Goal: Task Accomplishment & Management: Manage account settings

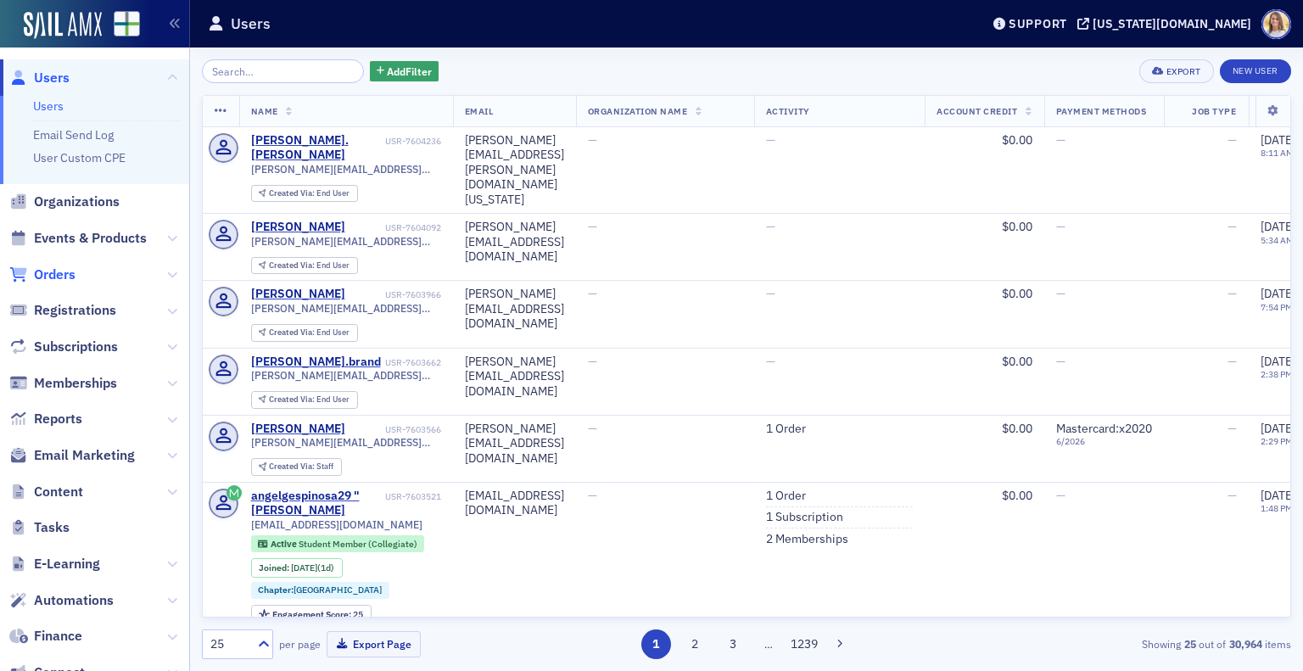
click at [48, 268] on span "Orders" at bounding box center [55, 275] width 42 height 19
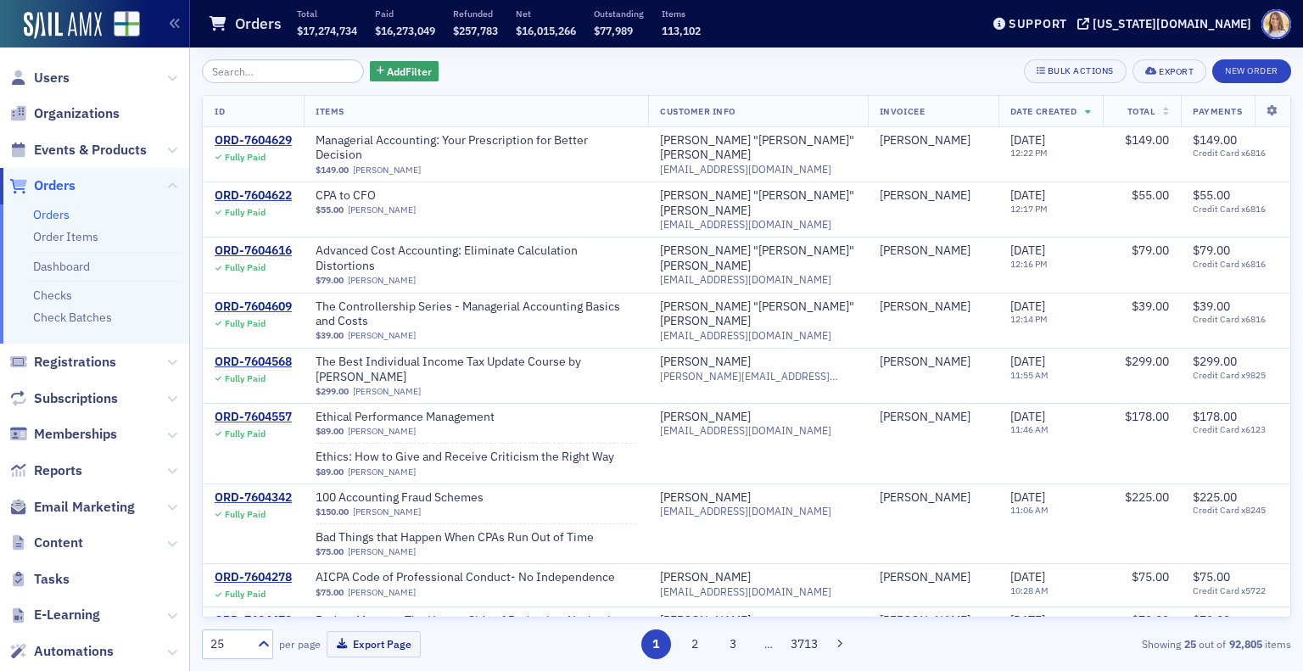
click at [238, 74] on input "search" at bounding box center [283, 71] width 162 height 24
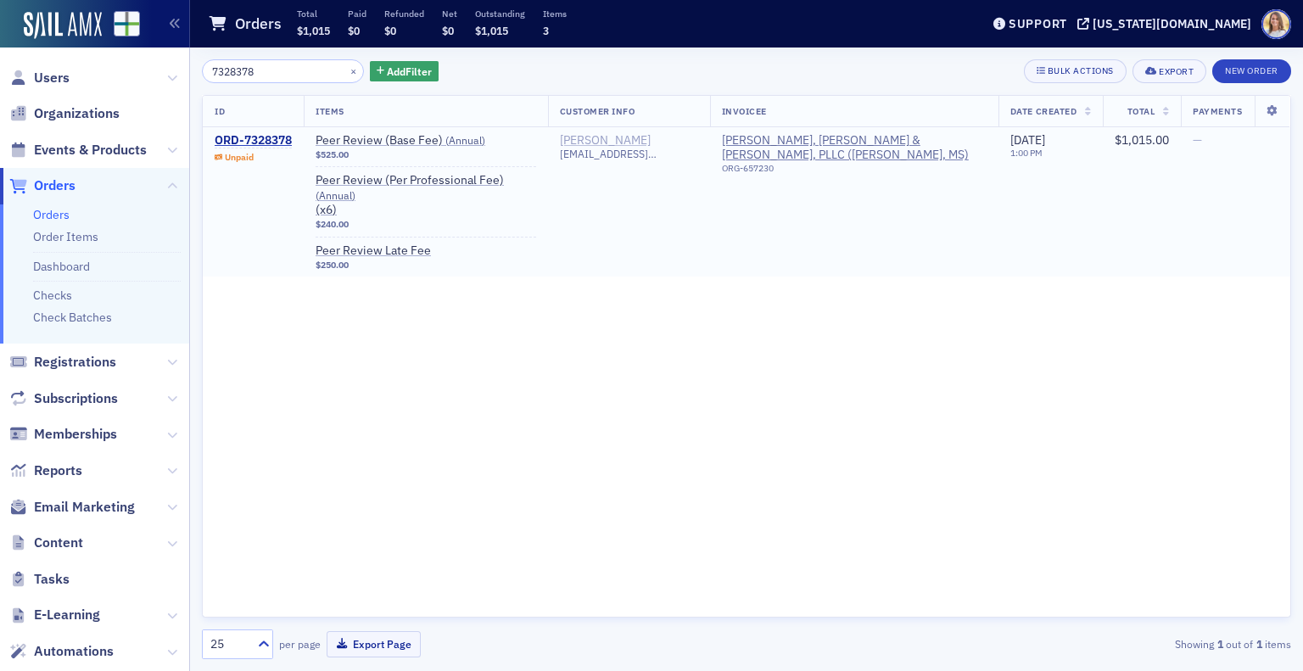
type input "7328378"
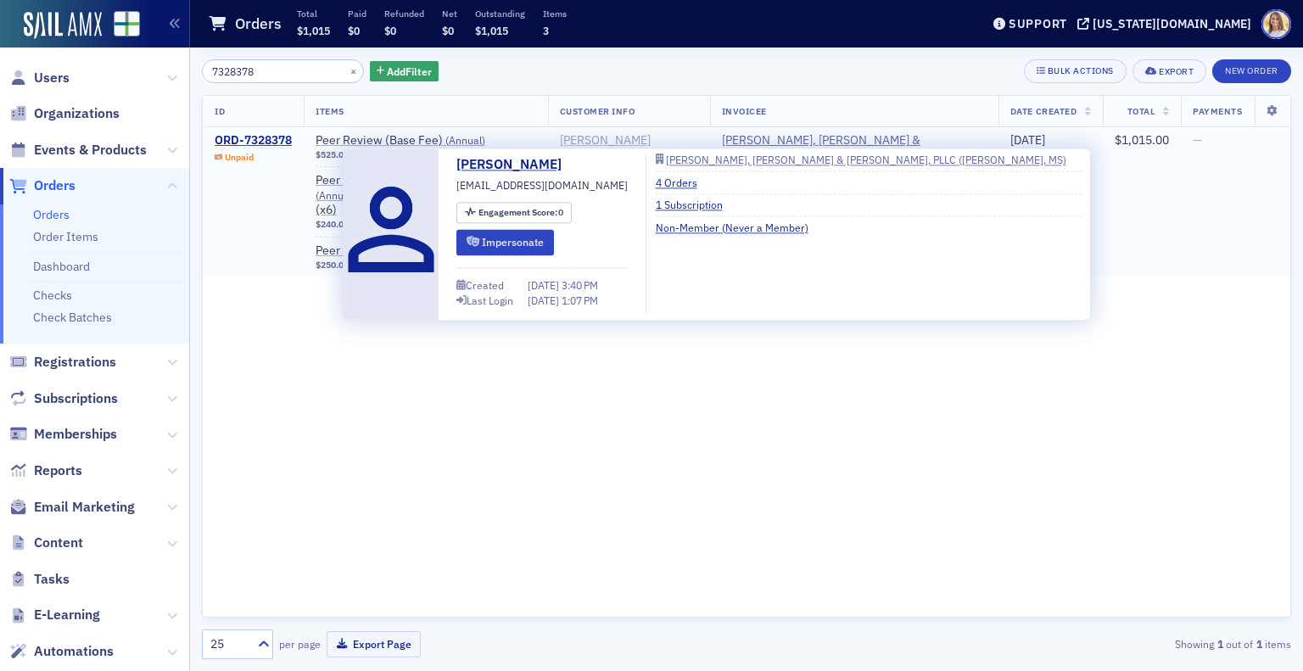
click at [607, 137] on div "[PERSON_NAME]" at bounding box center [605, 140] width 91 height 15
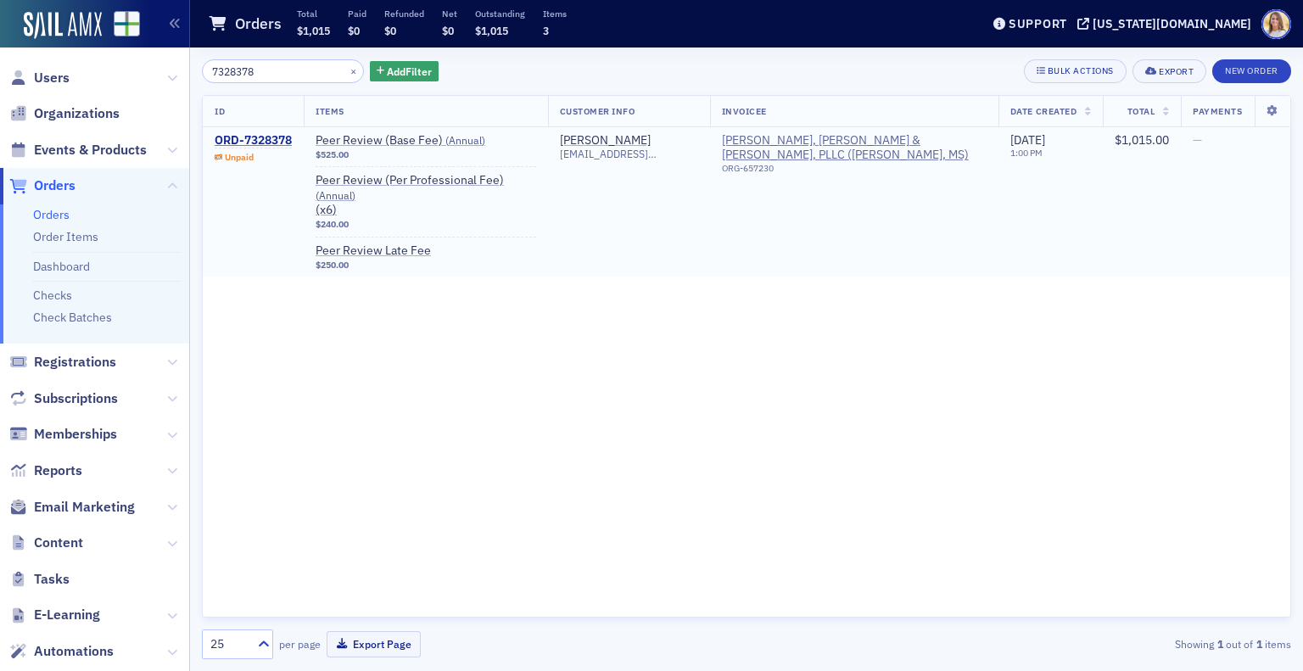
click at [248, 138] on div "ORD-7328378" at bounding box center [253, 140] width 77 height 15
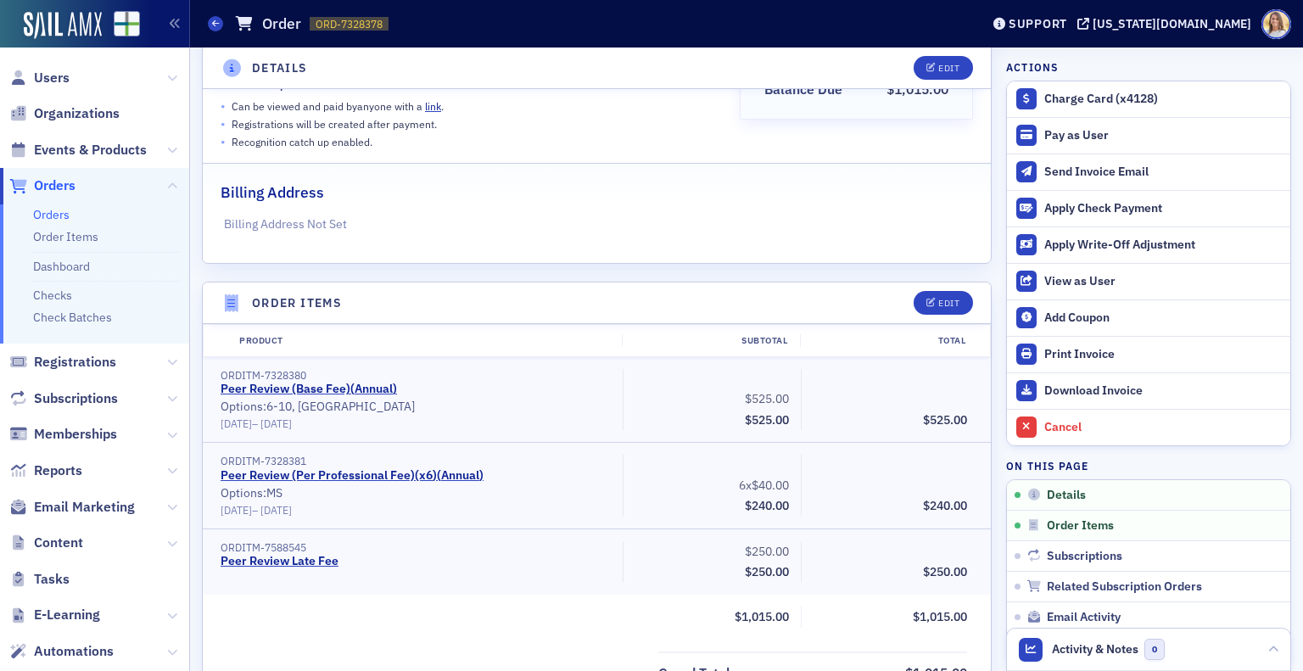
scroll to position [426, 0]
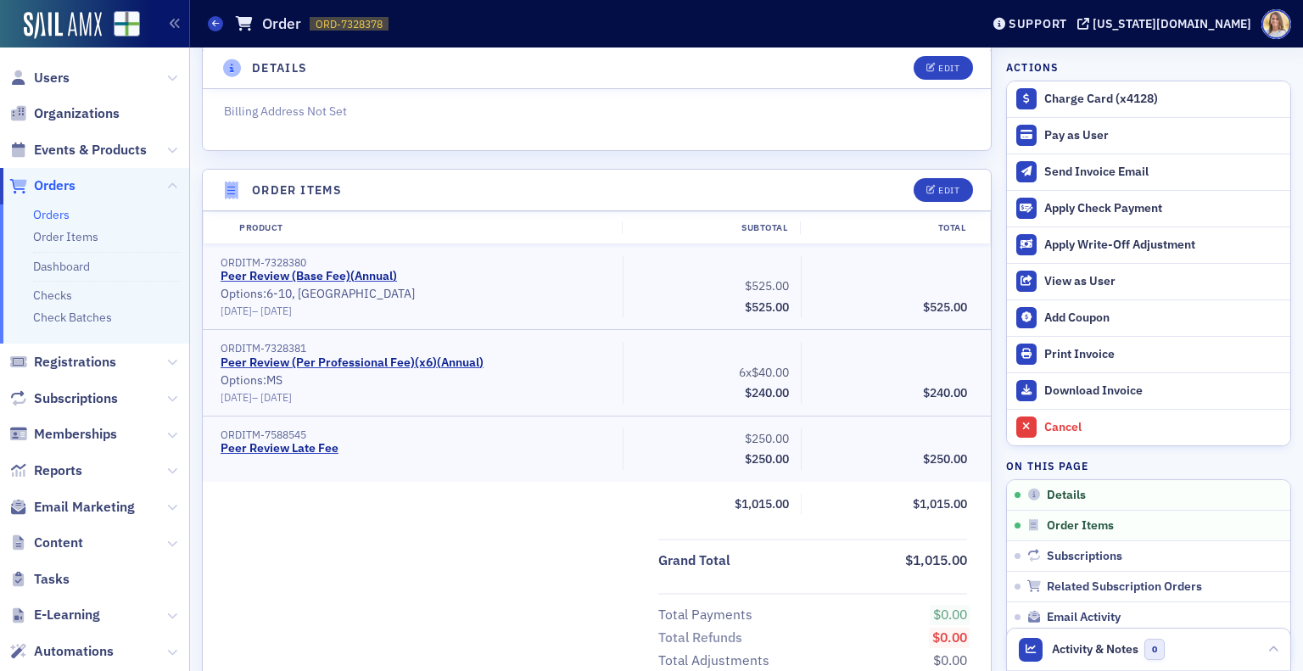
click at [947, 171] on header "Order Items Edit" at bounding box center [597, 191] width 788 height 42
click at [943, 179] on button "Edit" at bounding box center [943, 190] width 59 height 24
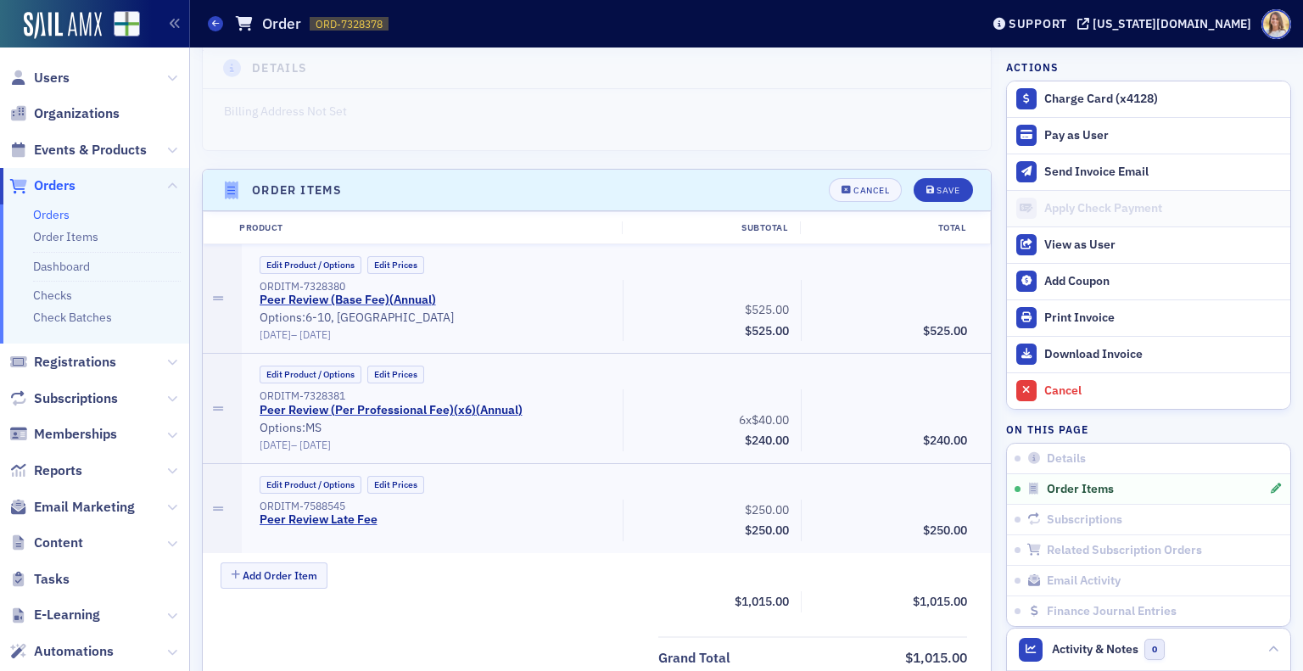
scroll to position [537, 0]
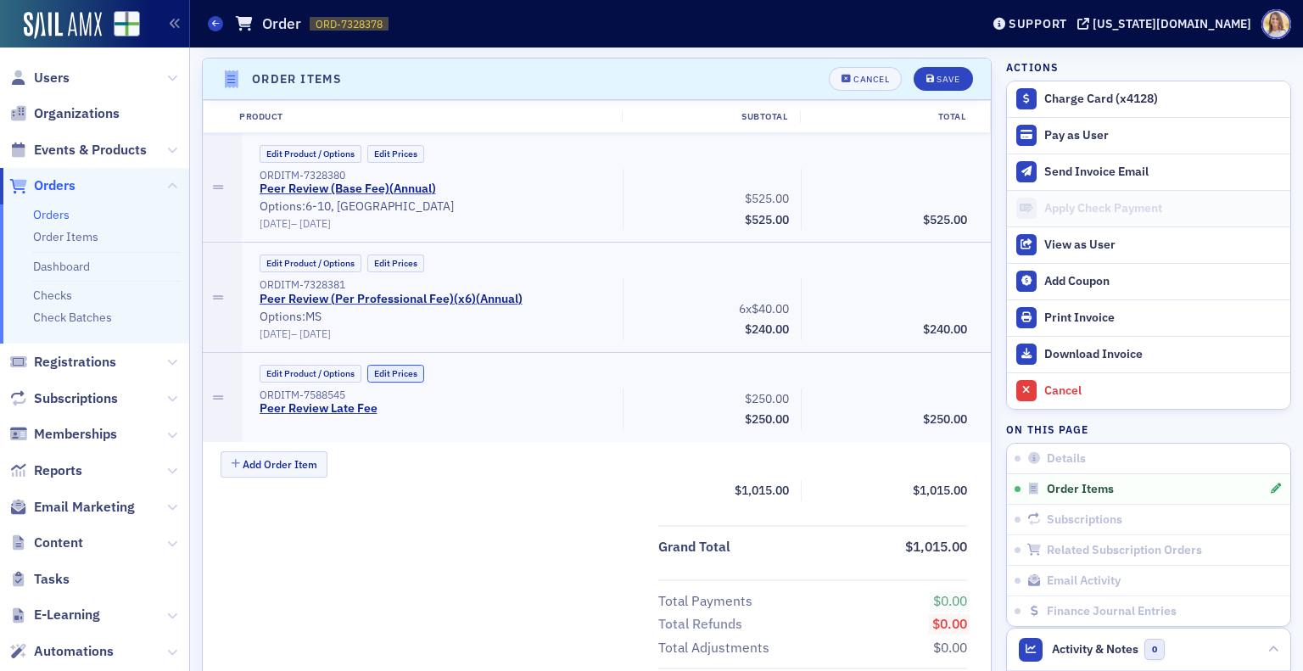
click at [402, 374] on button "Edit Prices" at bounding box center [395, 374] width 57 height 18
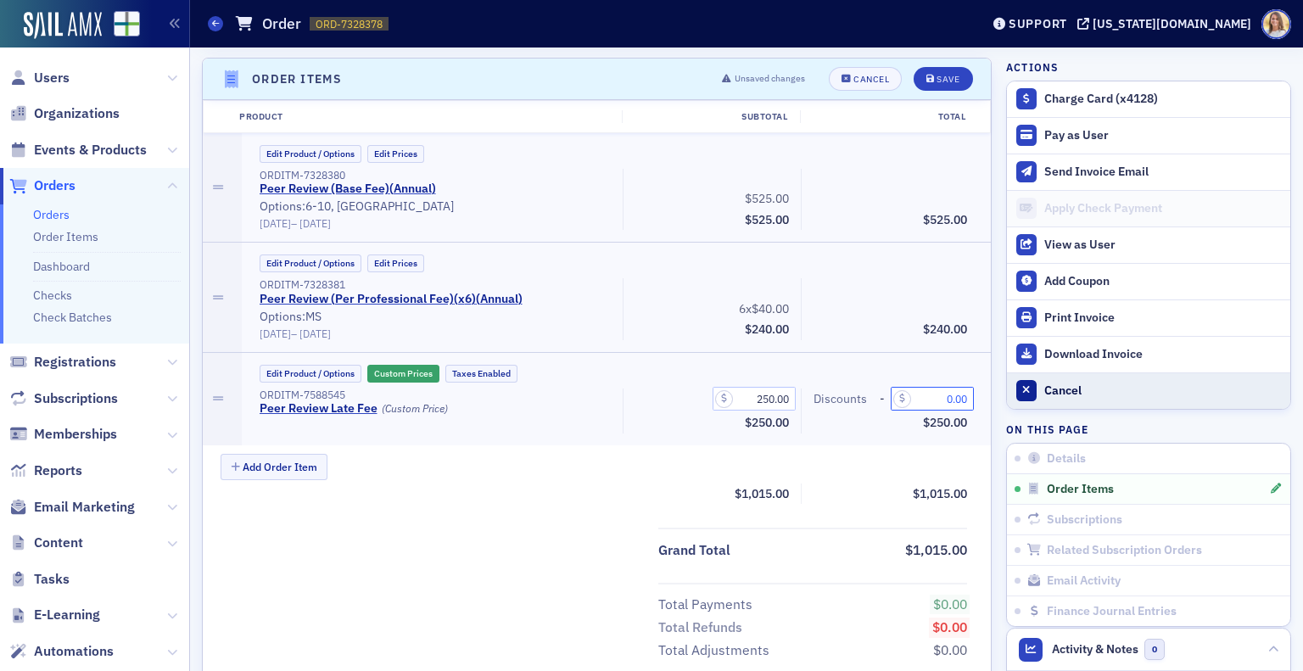
drag, startPoint x: 911, startPoint y: 389, endPoint x: 1052, endPoint y: 385, distance: 140.9
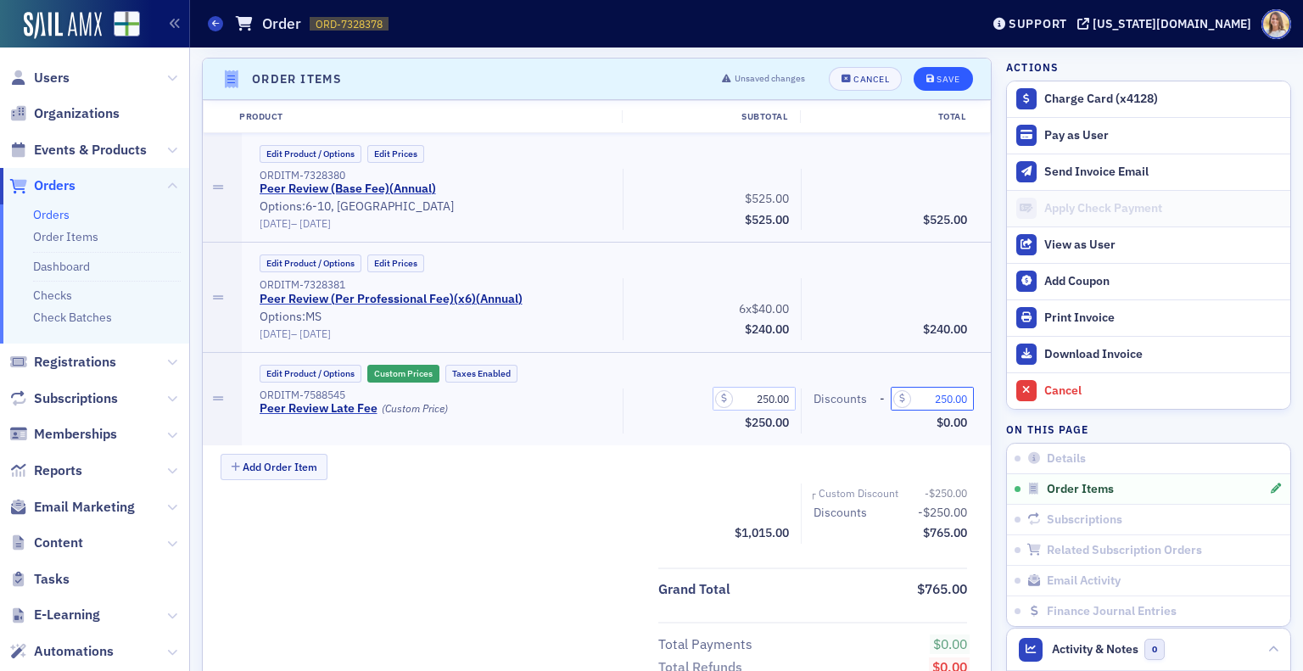
type input "250.00"
click at [928, 70] on button "Save" at bounding box center [943, 79] width 59 height 24
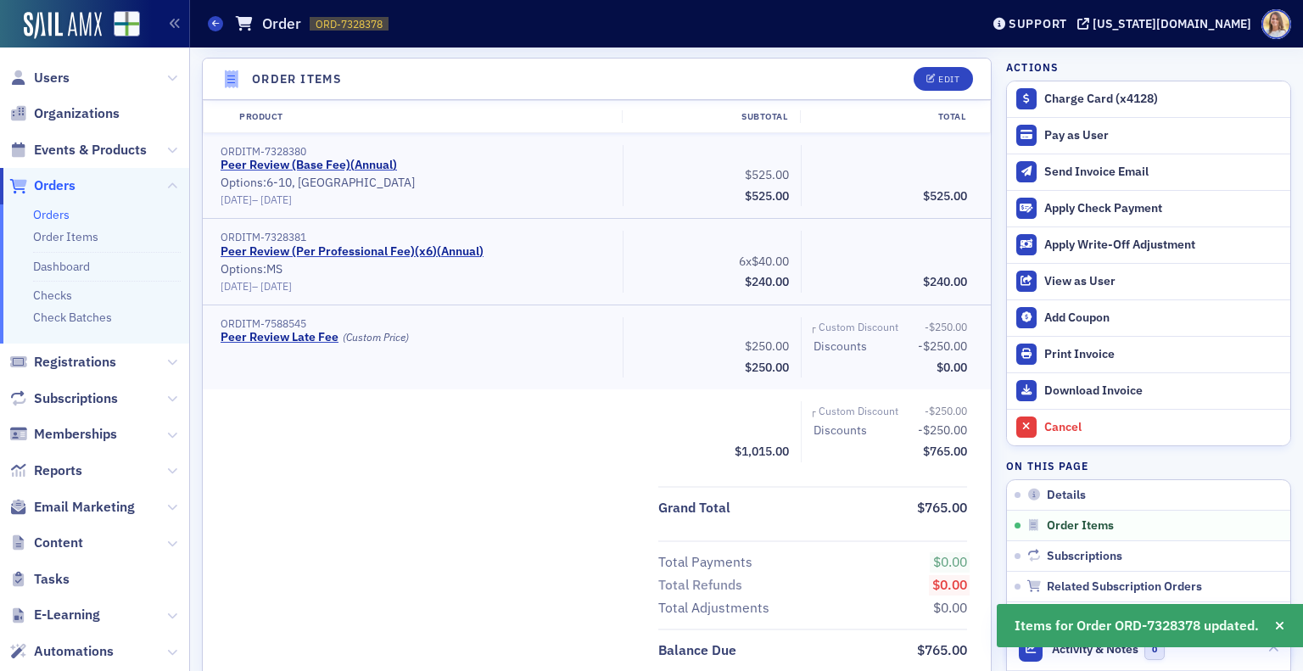
scroll to position [0, 0]
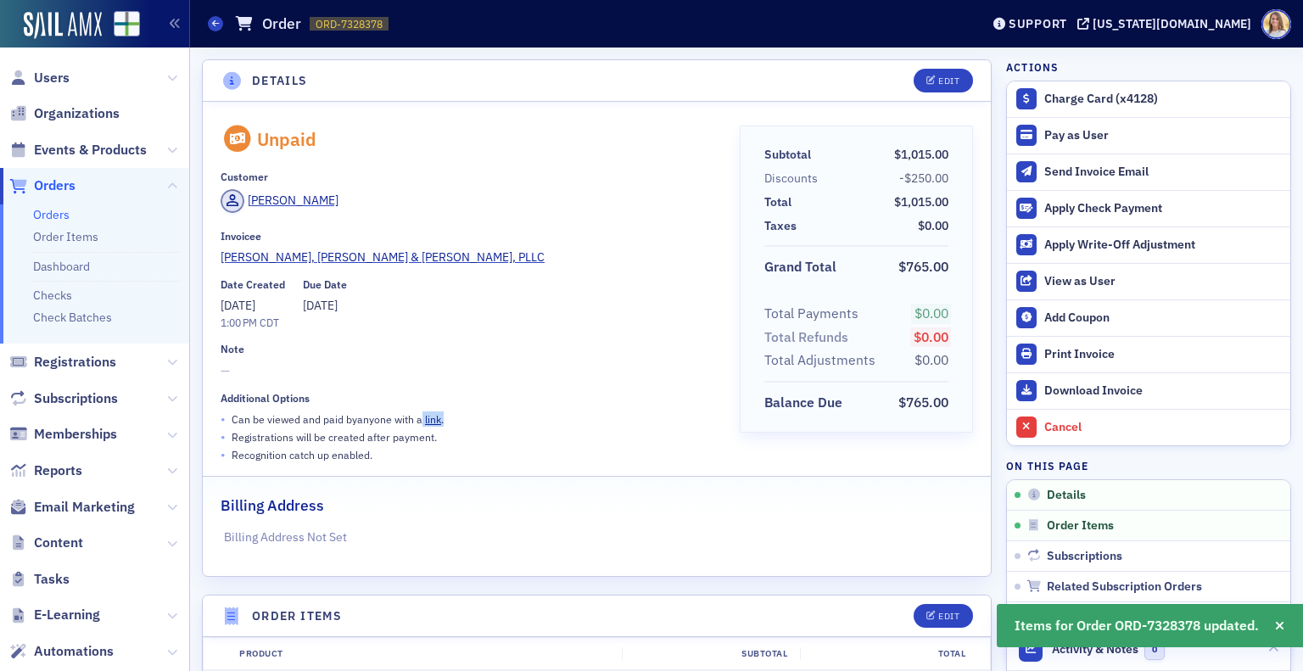
drag, startPoint x: 485, startPoint y: 422, endPoint x: 421, endPoint y: 415, distance: 64.8
click at [421, 415] on div "• Can be viewed and paid by anyone with a link ." at bounding box center [468, 420] width 495 height 18
copy p "link ."
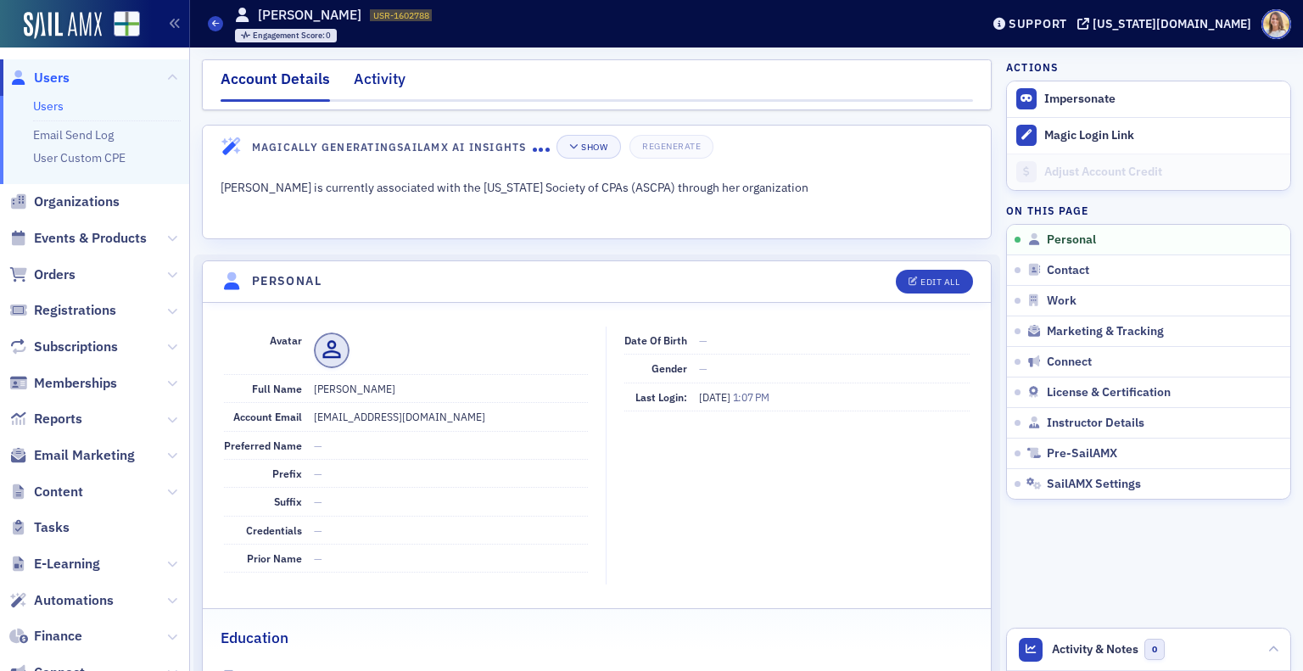
click at [388, 68] on div "Activity" at bounding box center [380, 83] width 52 height 31
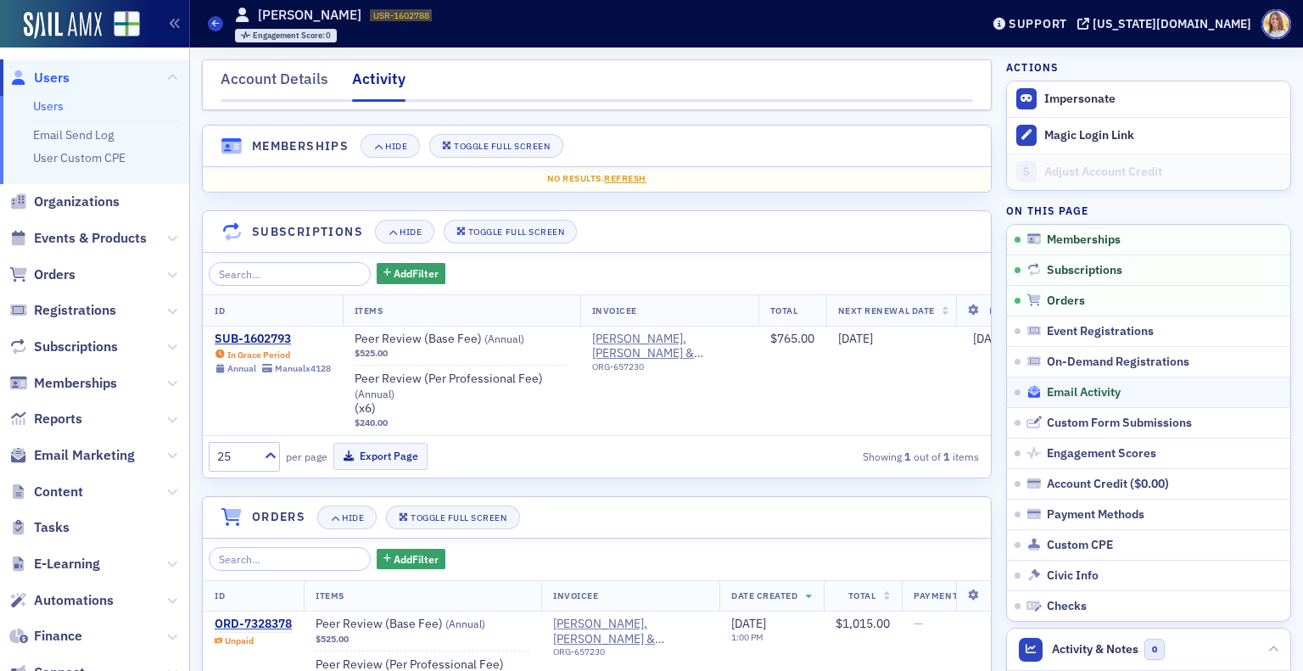
click at [1089, 393] on span "Email Activity" at bounding box center [1084, 392] width 74 height 15
click at [265, 76] on div "Account Details" at bounding box center [275, 83] width 108 height 31
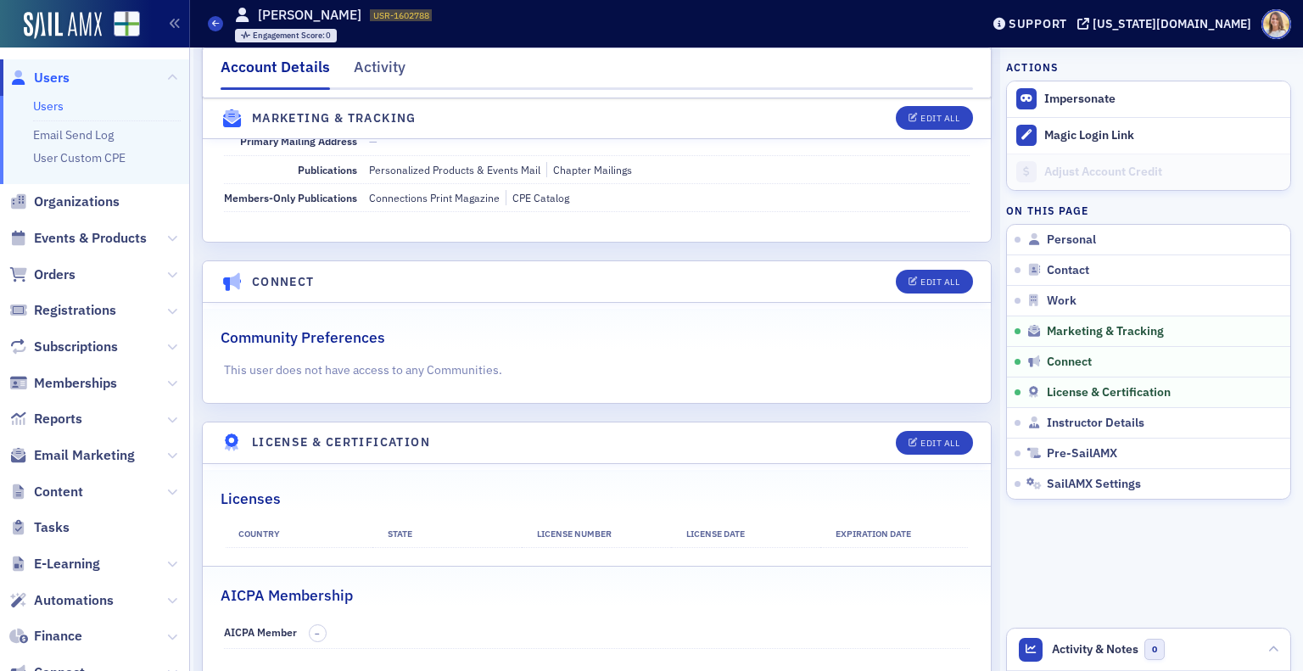
scroll to position [2255, 0]
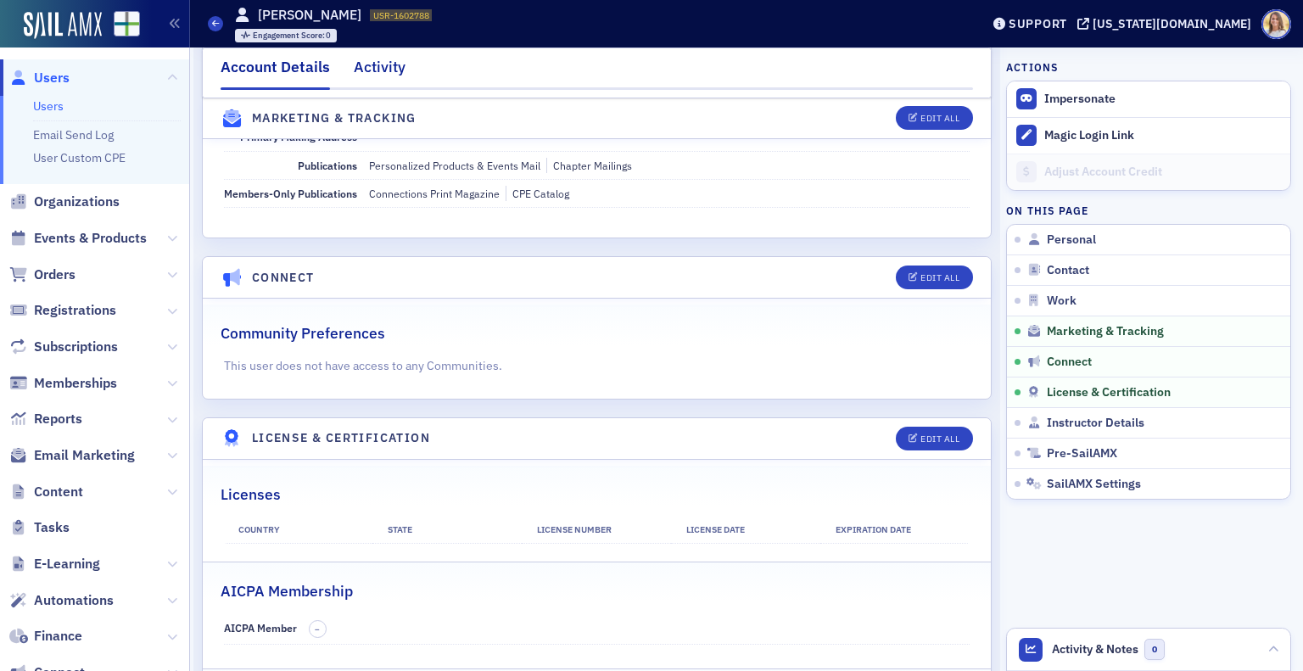
click at [360, 67] on div "Activity" at bounding box center [380, 71] width 52 height 31
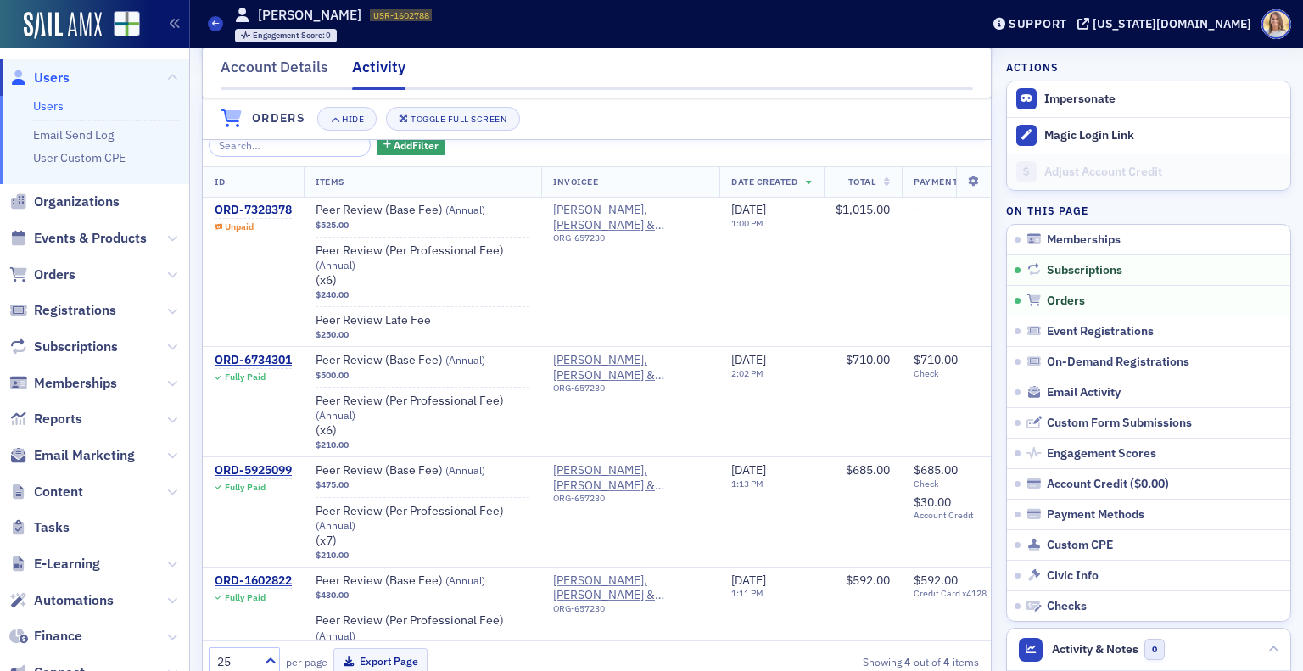
scroll to position [400, 0]
